Goal: Information Seeking & Learning: Learn about a topic

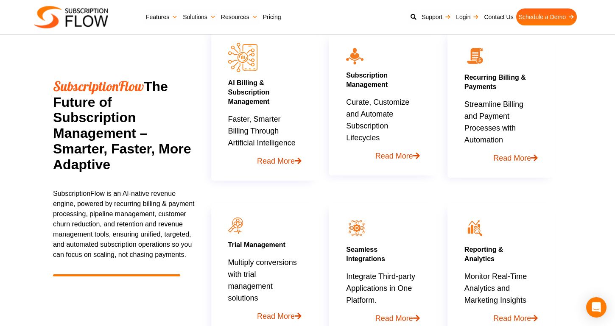
click at [274, 13] on link "Pricing" at bounding box center [271, 16] width 23 height 17
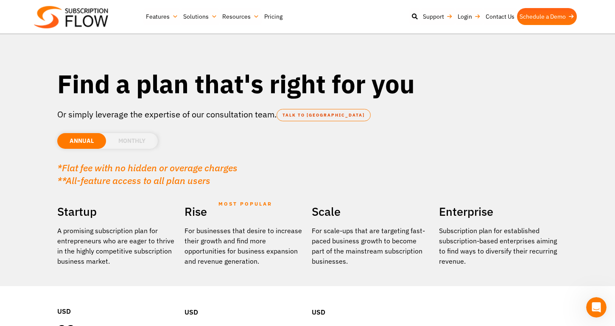
click at [137, 141] on li "MONTHLY" at bounding box center [132, 141] width 52 height 16
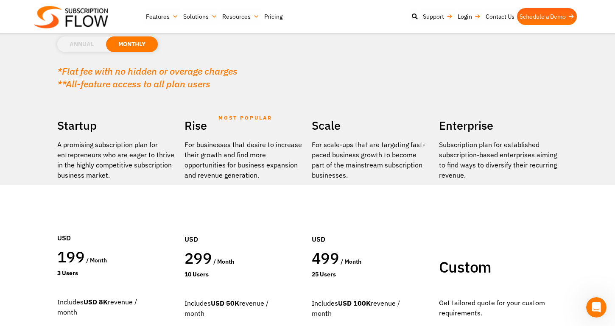
scroll to position [95, 0]
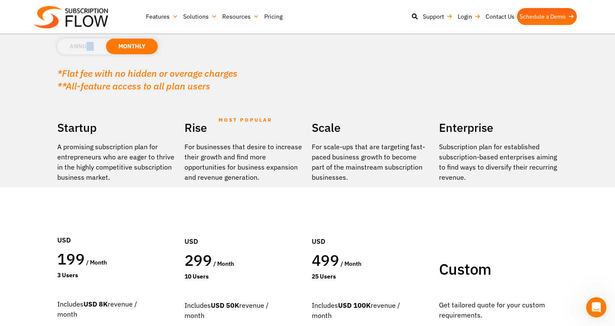
click at [88, 50] on li "ANNUAL" at bounding box center [81, 47] width 49 height 16
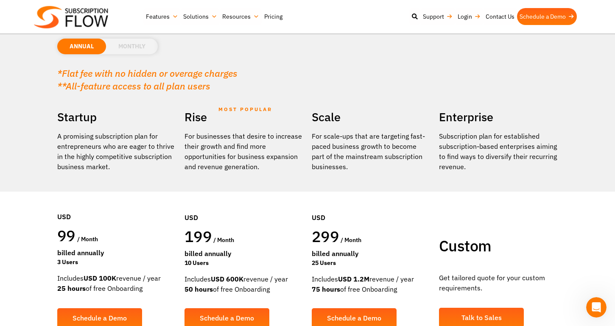
click at [133, 48] on li "MONTHLY" at bounding box center [132, 47] width 52 height 16
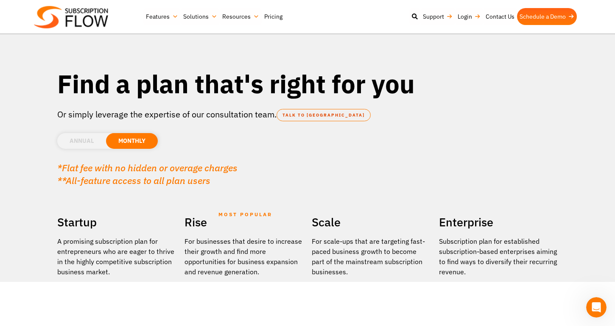
scroll to position [0, 0]
click at [96, 23] on img at bounding box center [71, 17] width 74 height 22
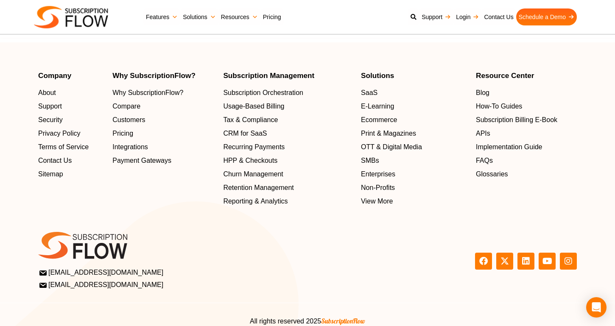
scroll to position [2864, 0]
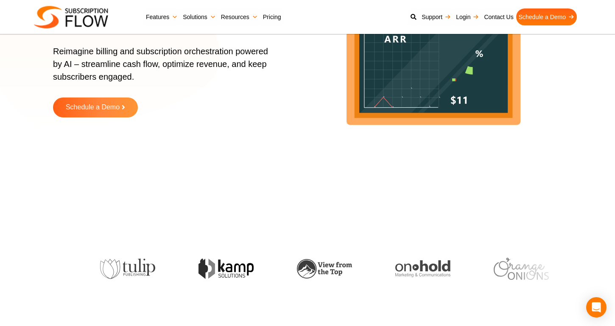
scroll to position [135, 0]
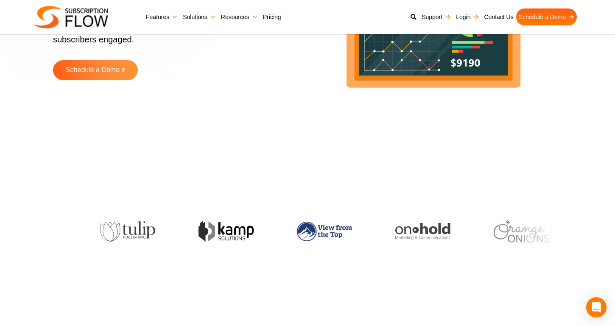
click at [296, 234] on img at bounding box center [323, 232] width 55 height 20
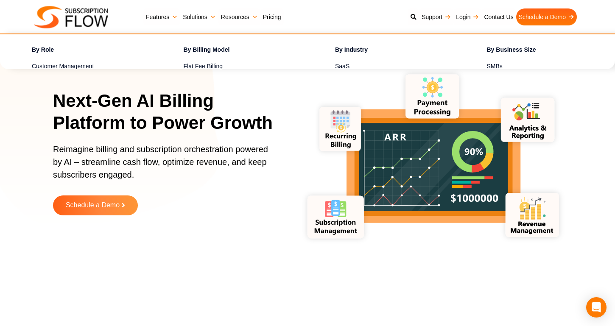
click at [196, 15] on link "Solutions" at bounding box center [199, 16] width 38 height 17
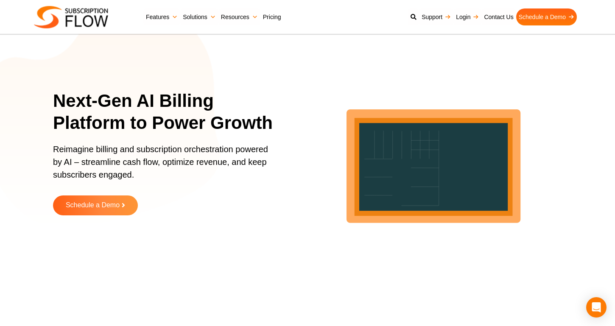
click at [274, 18] on link "Pricing" at bounding box center [271, 16] width 23 height 17
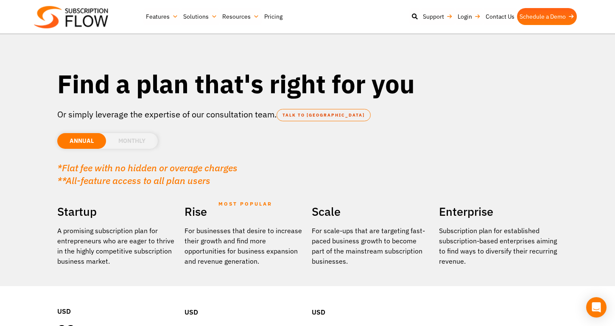
click at [132, 143] on li "MONTHLY" at bounding box center [132, 141] width 52 height 16
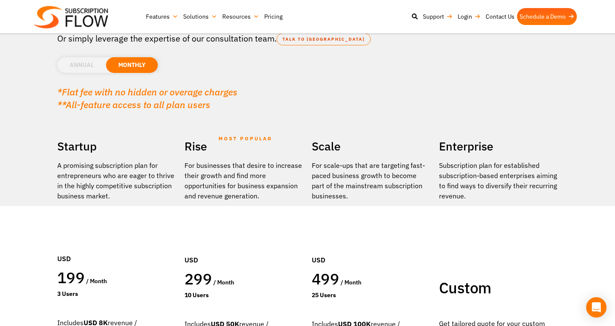
scroll to position [57, 0]
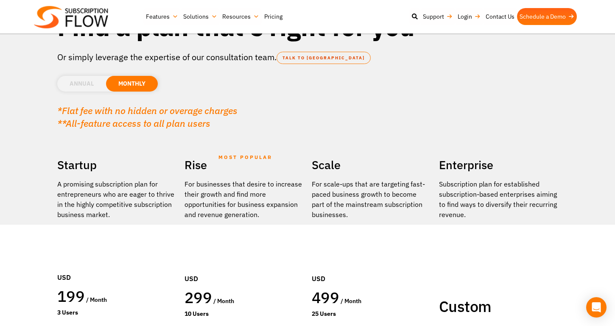
click at [92, 83] on li "ANNUAL" at bounding box center [81, 84] width 49 height 16
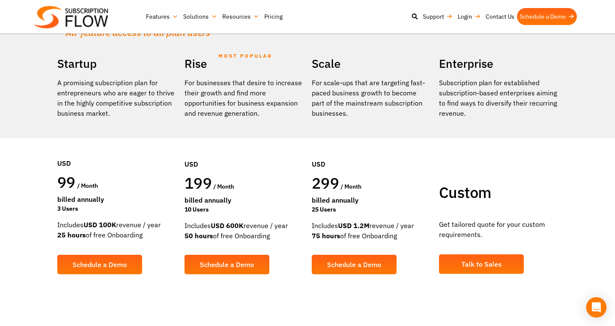
scroll to position [229, 0]
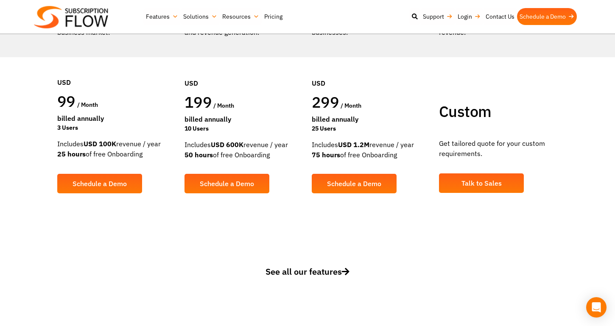
click at [316, 273] on span "See all our features" at bounding box center [307, 271] width 84 height 11
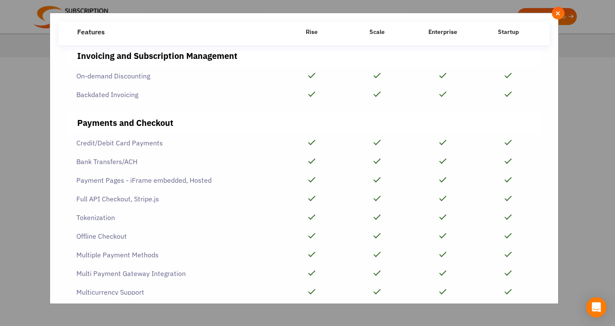
scroll to position [307, 0]
click at [560, 12] on span "×" at bounding box center [558, 12] width 6 height 9
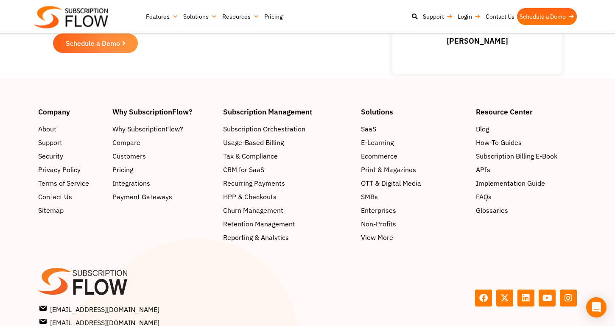
scroll to position [1290, 0]
